Goal: Obtain resource: Download file/media

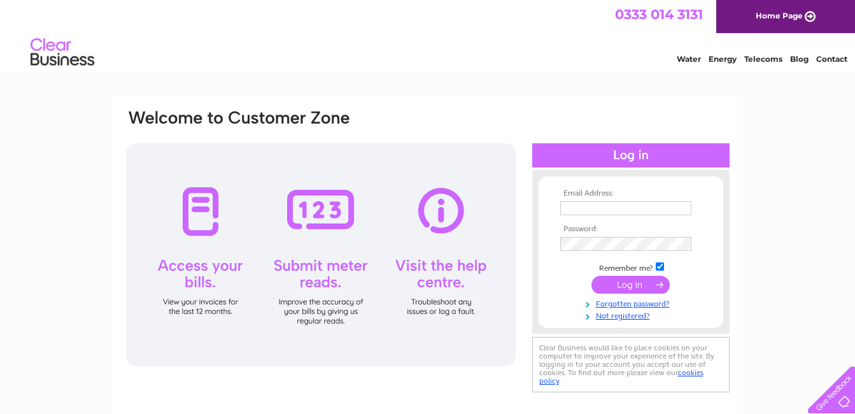
type input "[EMAIL_ADDRESS][DOMAIN_NAME]"
click at [621, 285] on input "submit" at bounding box center [631, 285] width 78 height 18
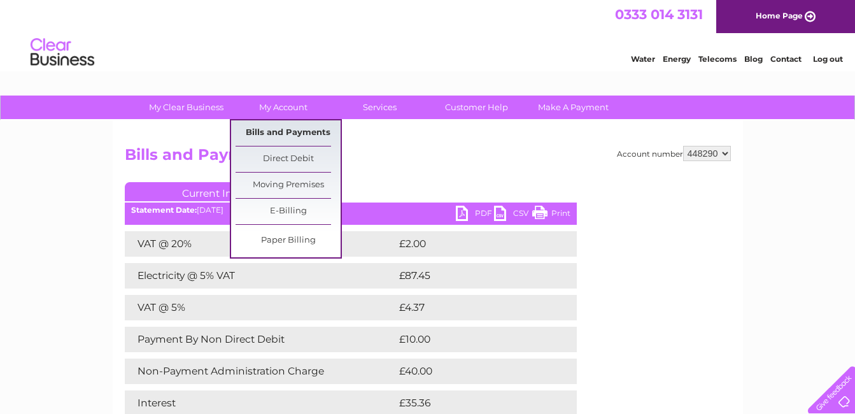
click at [271, 134] on link "Bills and Payments" at bounding box center [288, 132] width 105 height 25
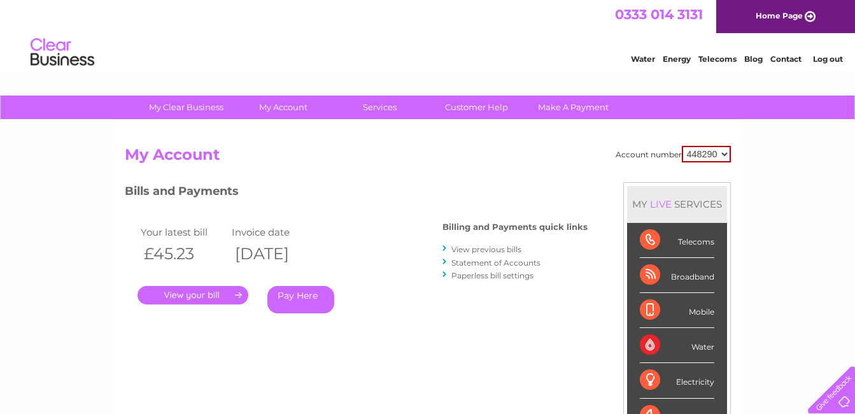
click at [500, 262] on link "Statement of Accounts" at bounding box center [496, 263] width 89 height 10
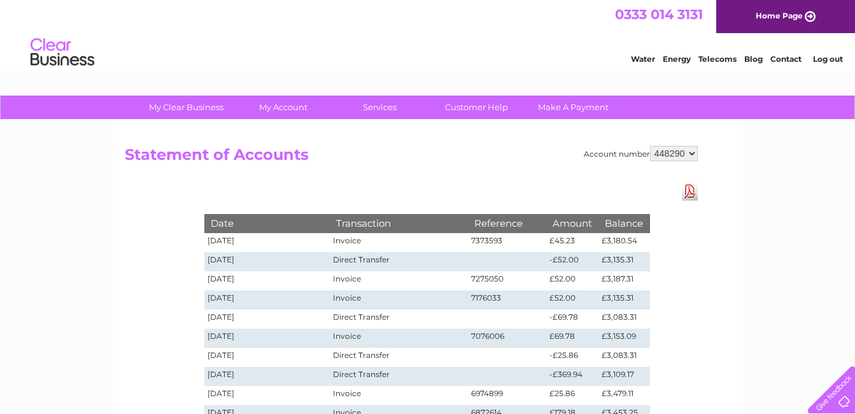
click at [682, 204] on div "Account number 448290 Statement of Accounts Download Pdf Date Transaction Refer…" at bounding box center [428, 298] width 631 height 357
click at [694, 190] on link "Download Pdf" at bounding box center [690, 191] width 16 height 18
